Goal: Navigation & Orientation: Understand site structure

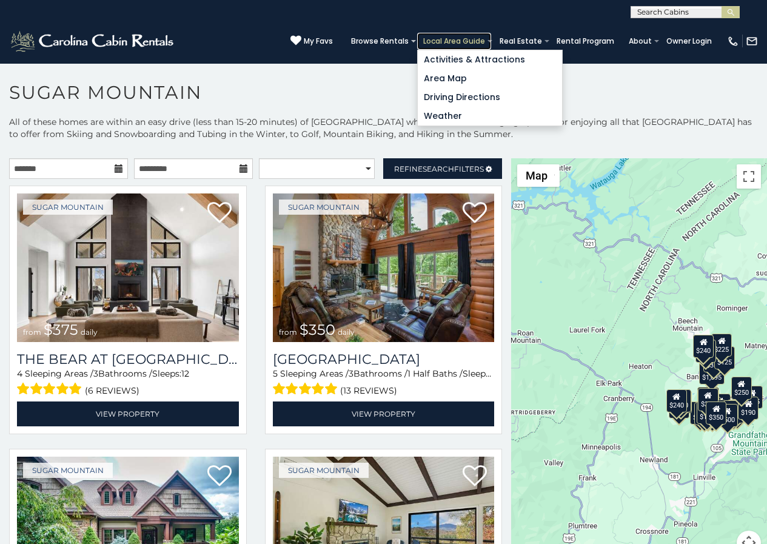
click at [468, 35] on link "Local Area Guide" at bounding box center [454, 41] width 74 height 17
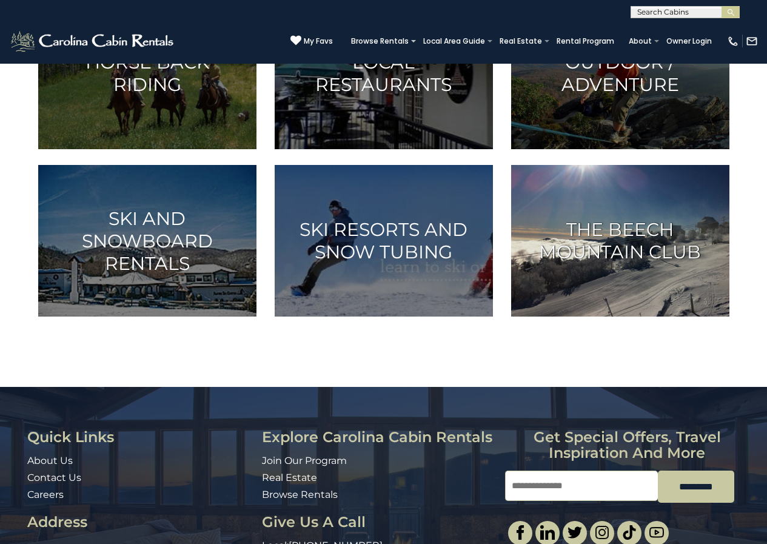
scroll to position [551, 0]
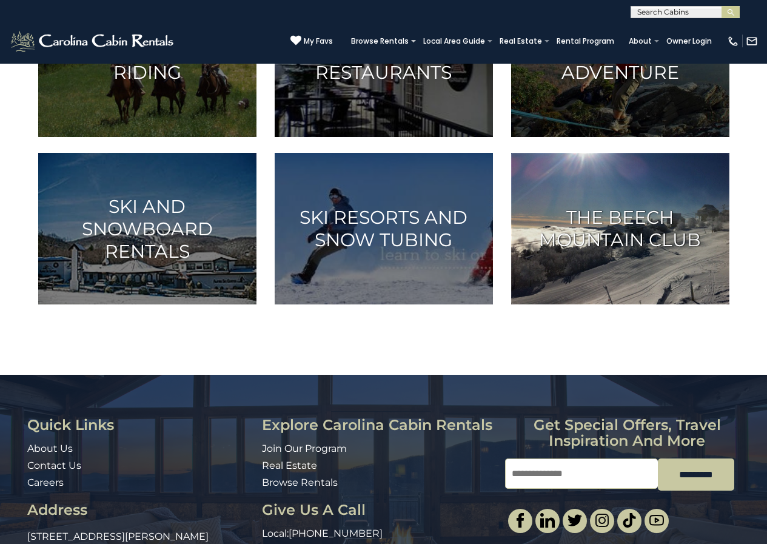
click at [666, 251] on h3 "The Beech Mountain Club" at bounding box center [620, 228] width 188 height 45
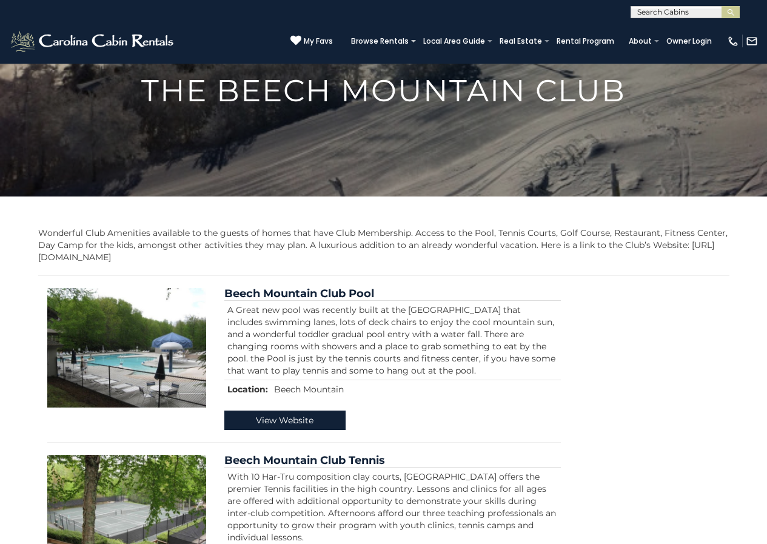
scroll to position [126, 0]
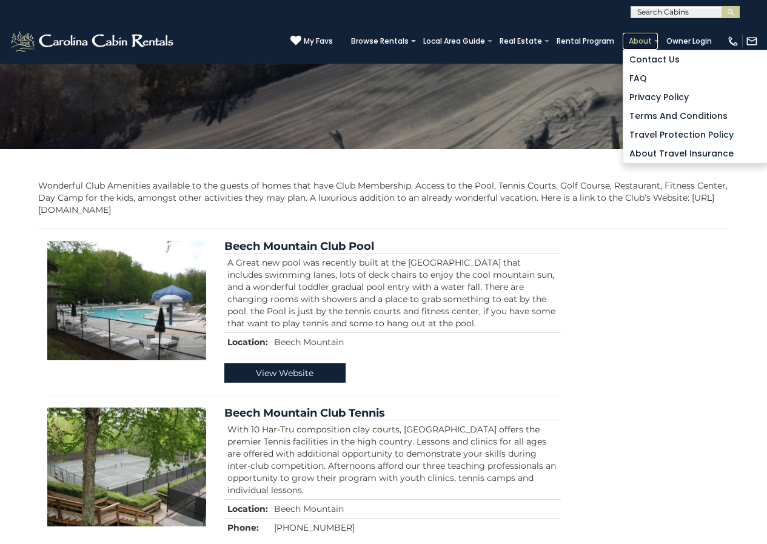
click at [644, 35] on link "About" at bounding box center [640, 41] width 35 height 17
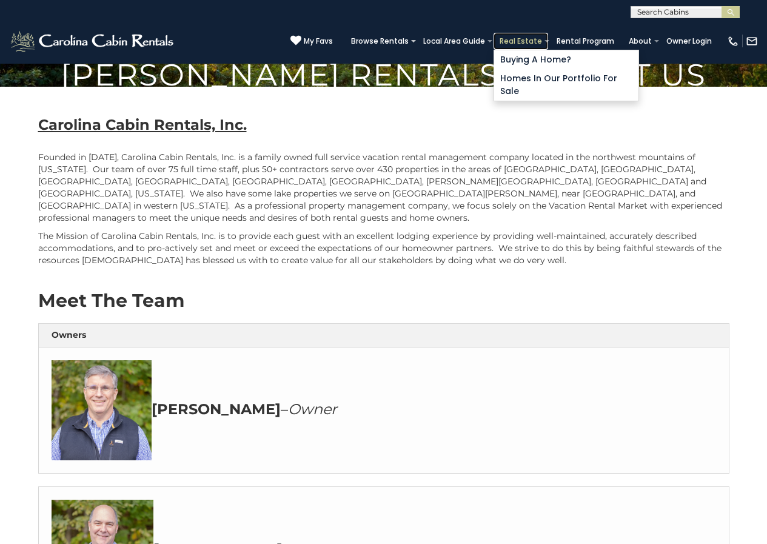
click at [536, 35] on link "Real Estate" at bounding box center [521, 41] width 55 height 17
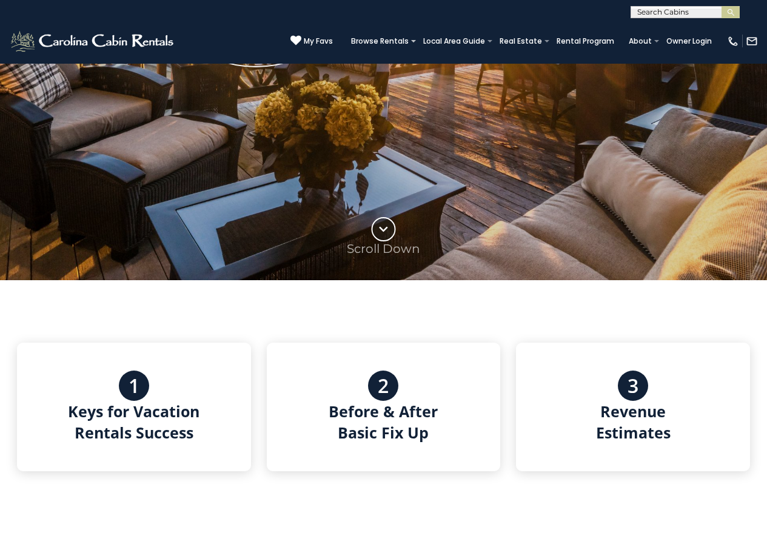
scroll to position [531, 0]
